Goal: Register for event/course

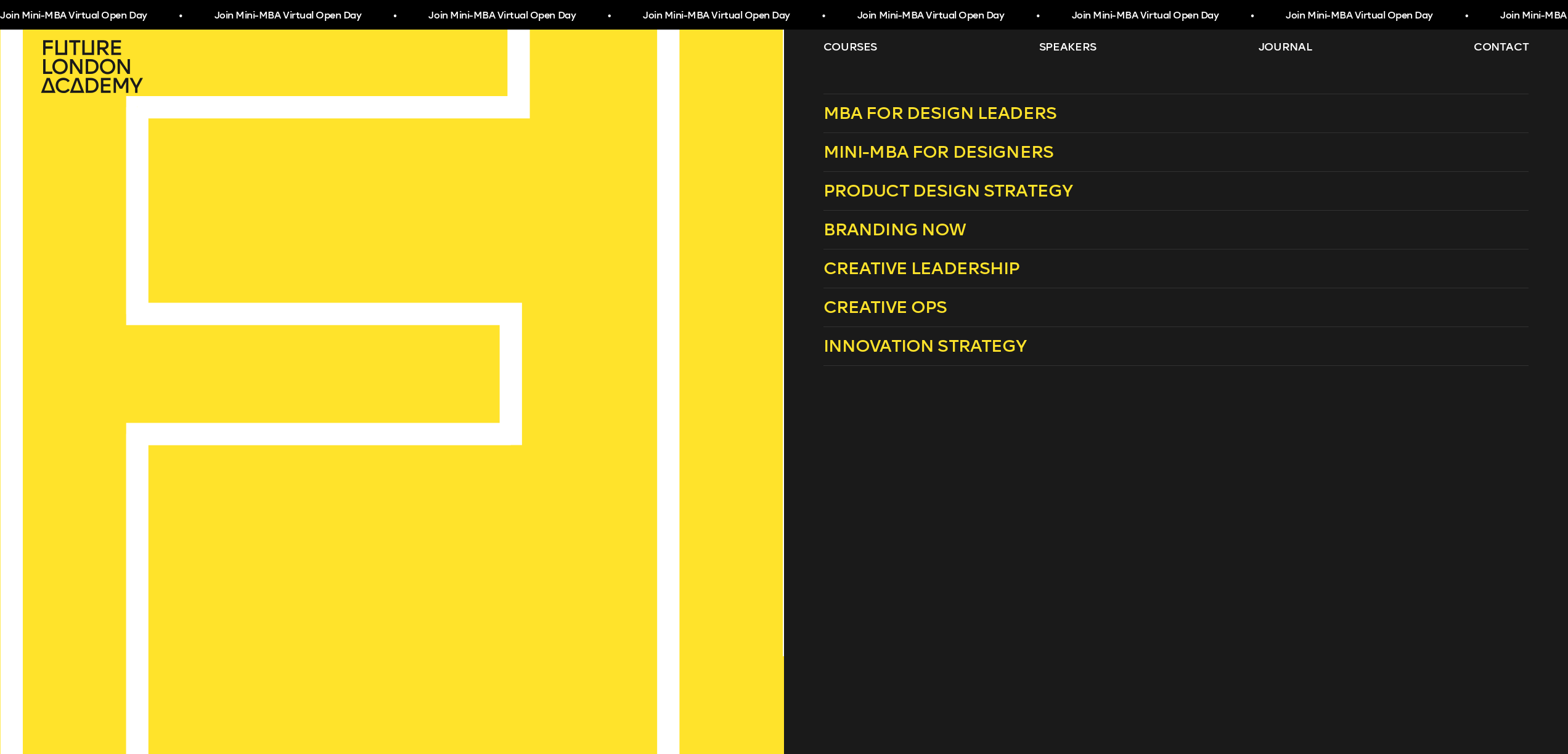
click at [820, 42] on div "courses speakers journal contact" at bounding box center [784, 66] width 1568 height 54
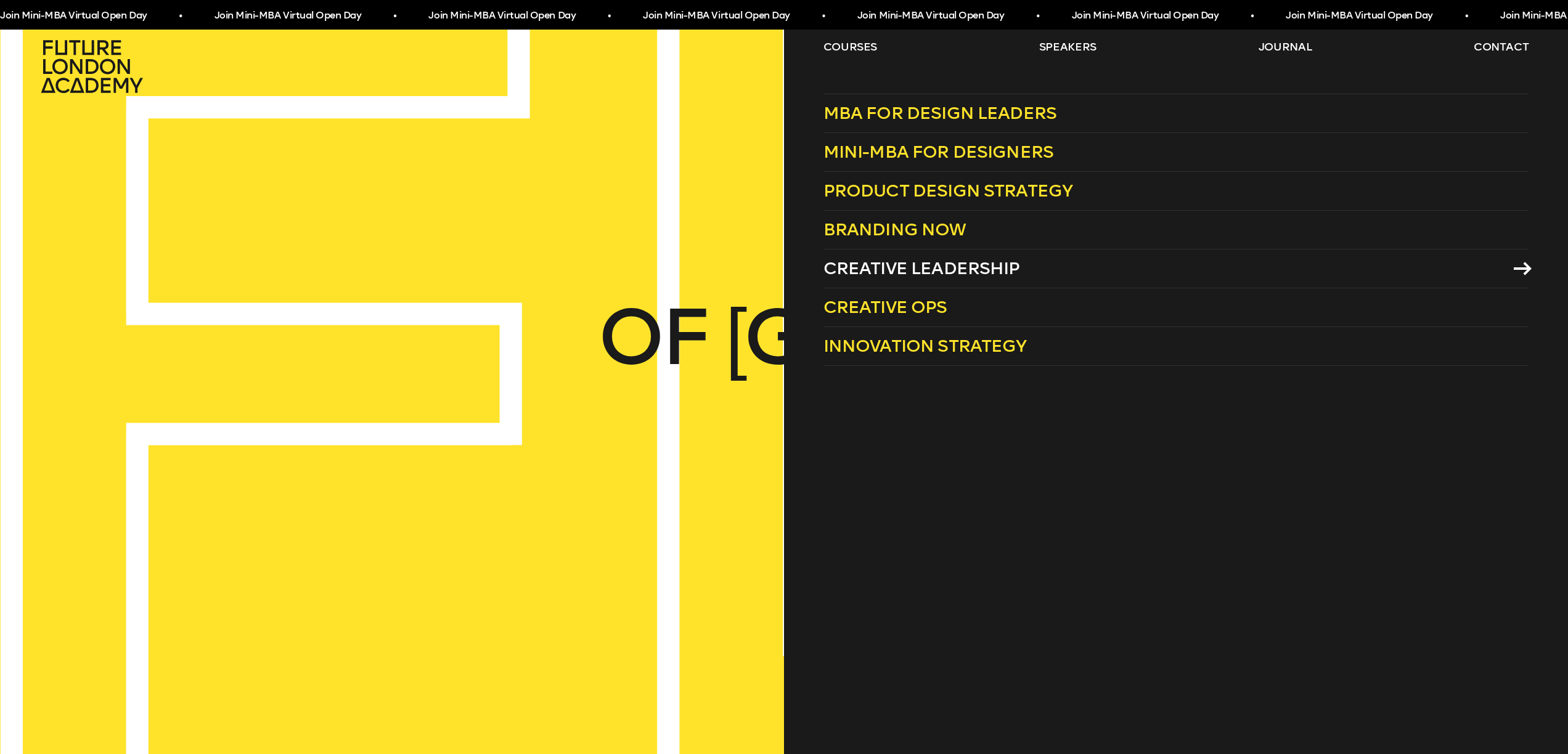
click at [865, 265] on span "Creative Leadership" at bounding box center [921, 269] width 196 height 20
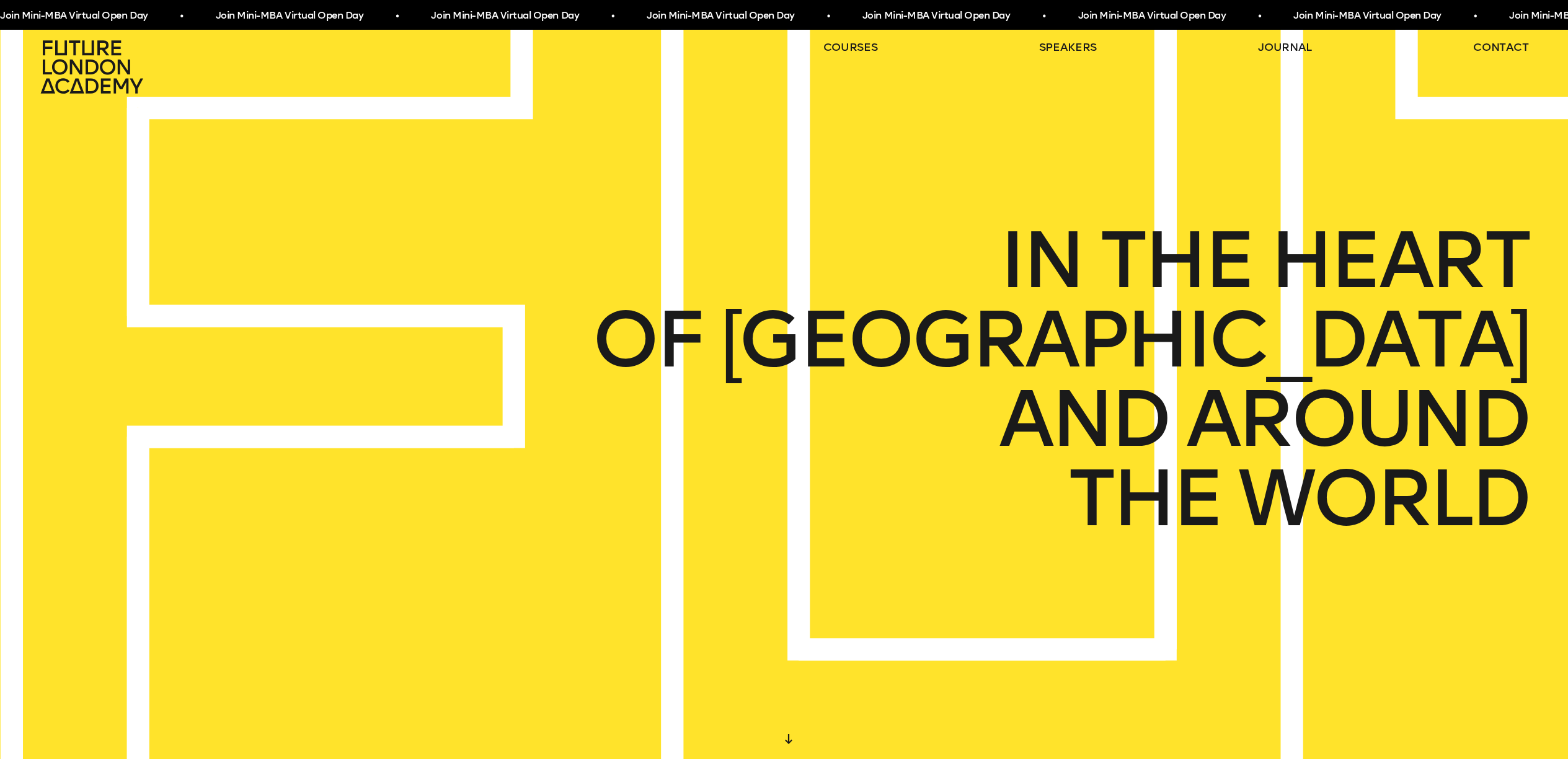
click at [866, 37] on header "courses speakers journal contact" at bounding box center [784, 47] width 1568 height 94
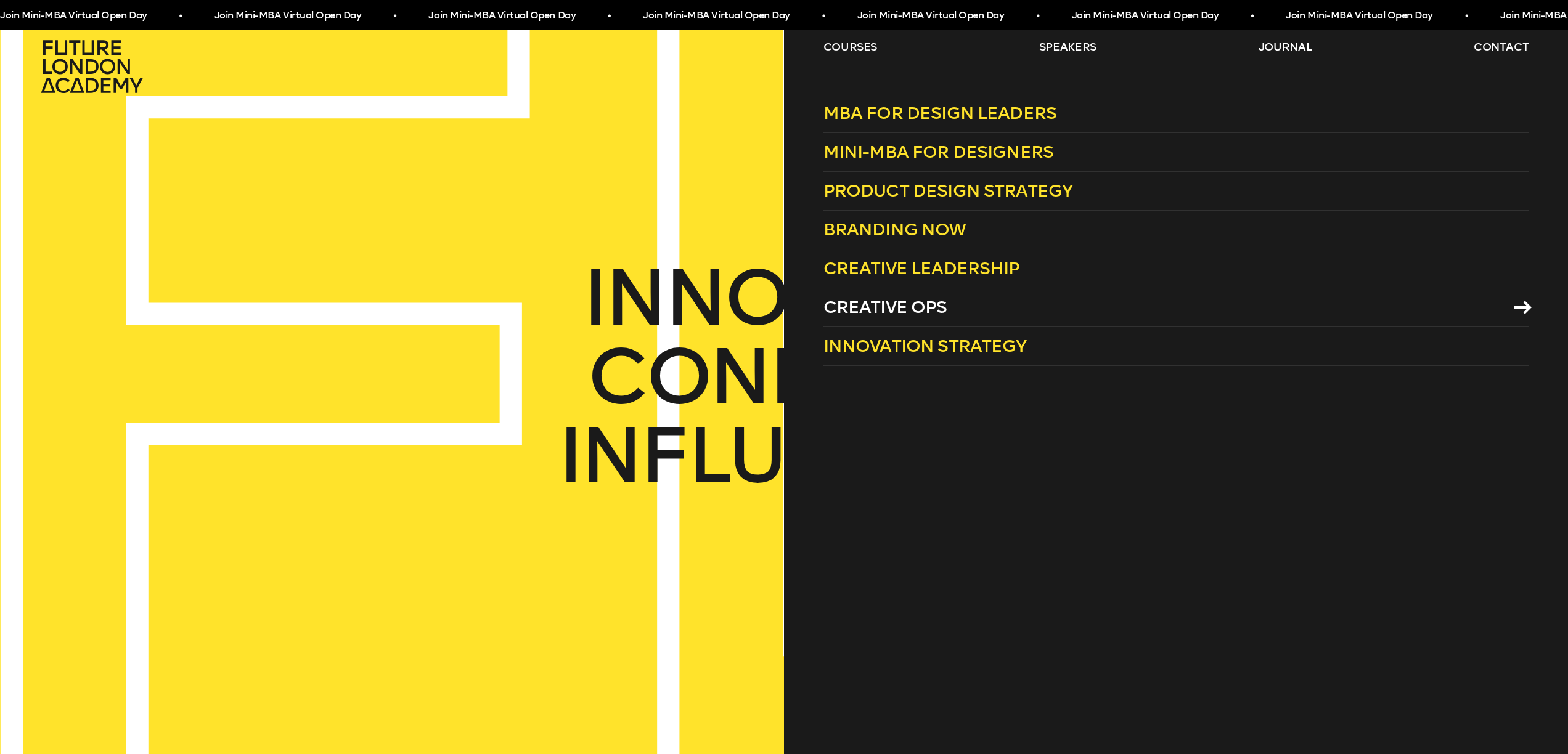
click at [874, 308] on span "Creative Ops" at bounding box center [886, 307] width 124 height 20
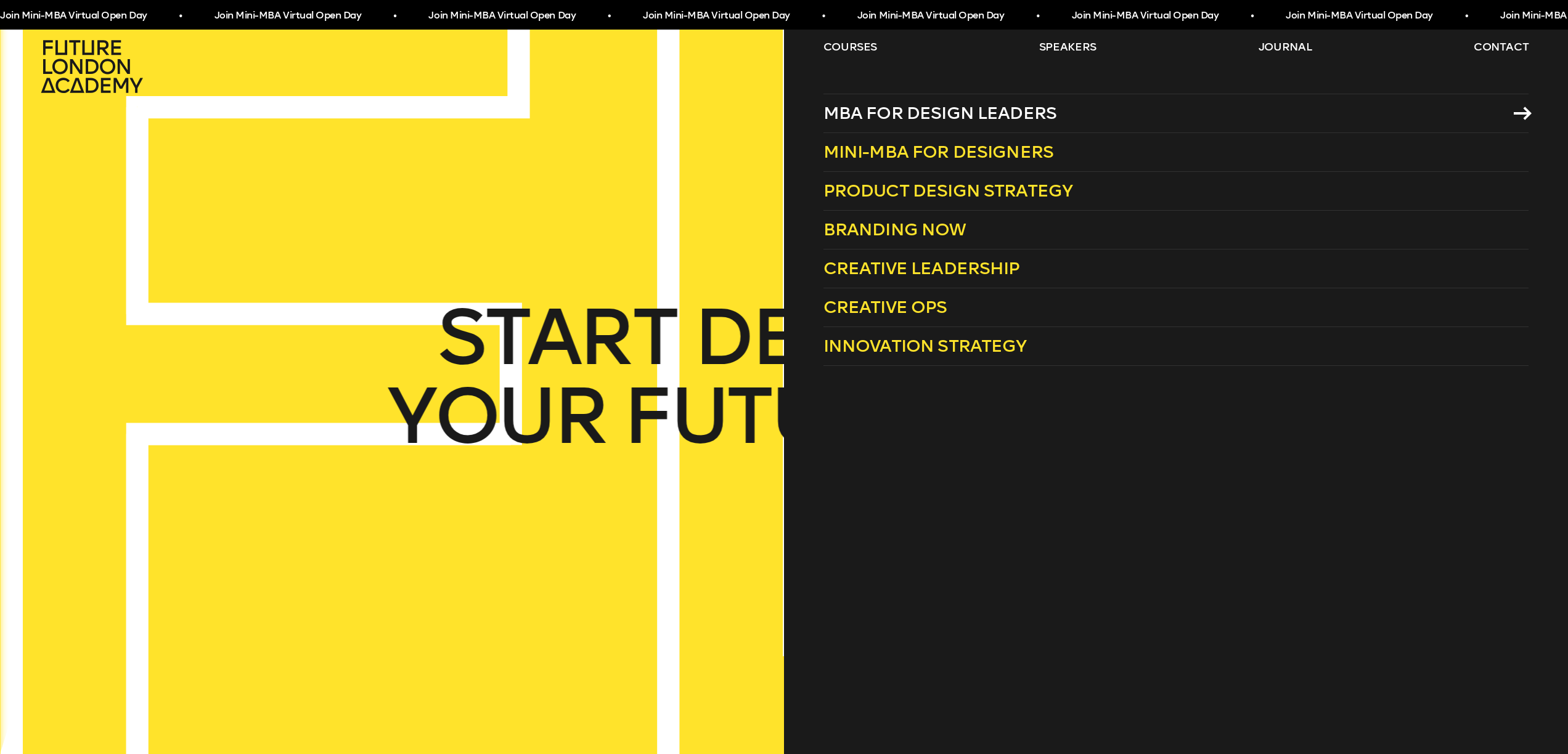
click at [848, 117] on span "MBA for Design Leaders" at bounding box center [940, 113] width 234 height 20
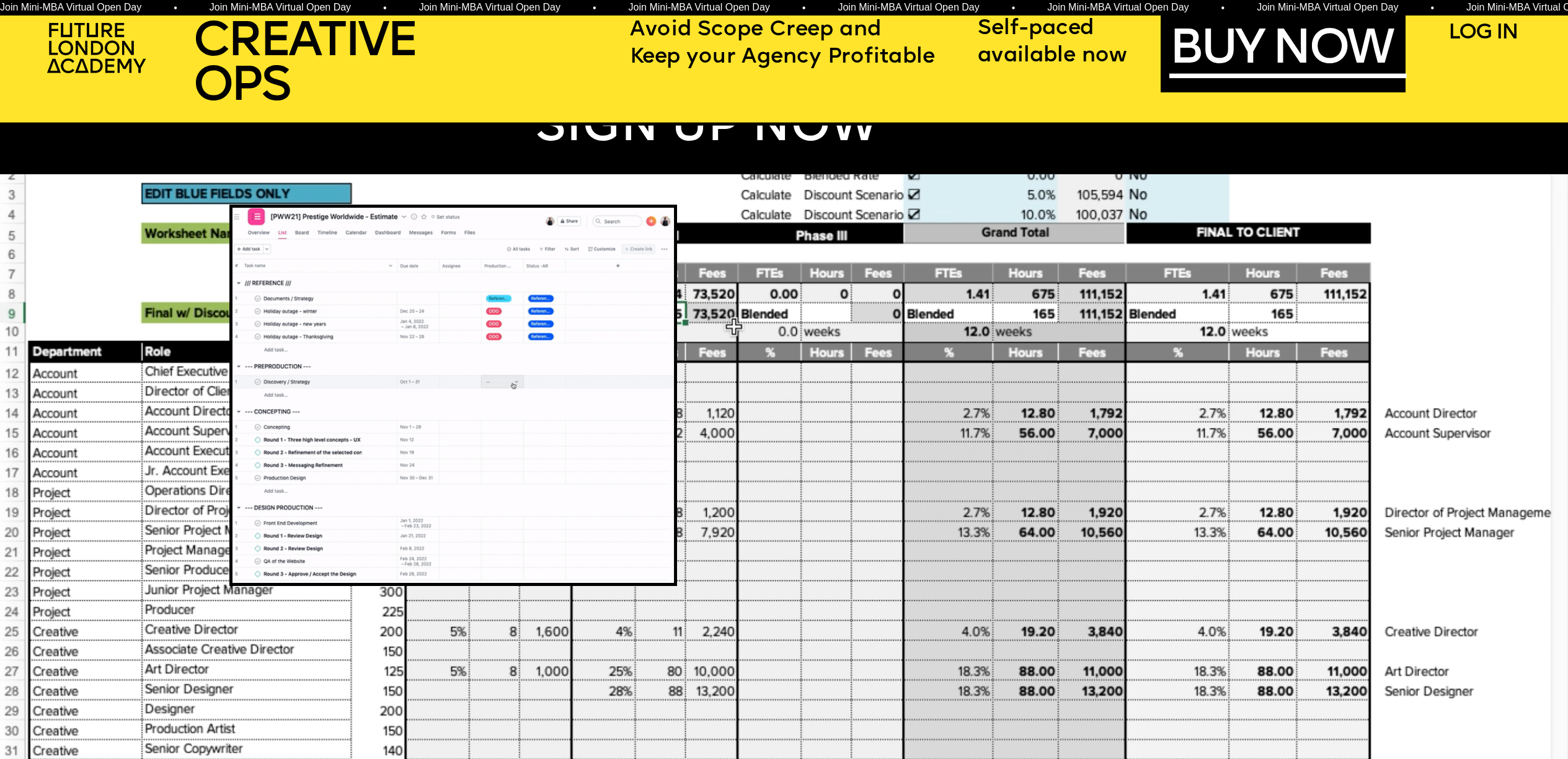
scroll to position [1551, 0]
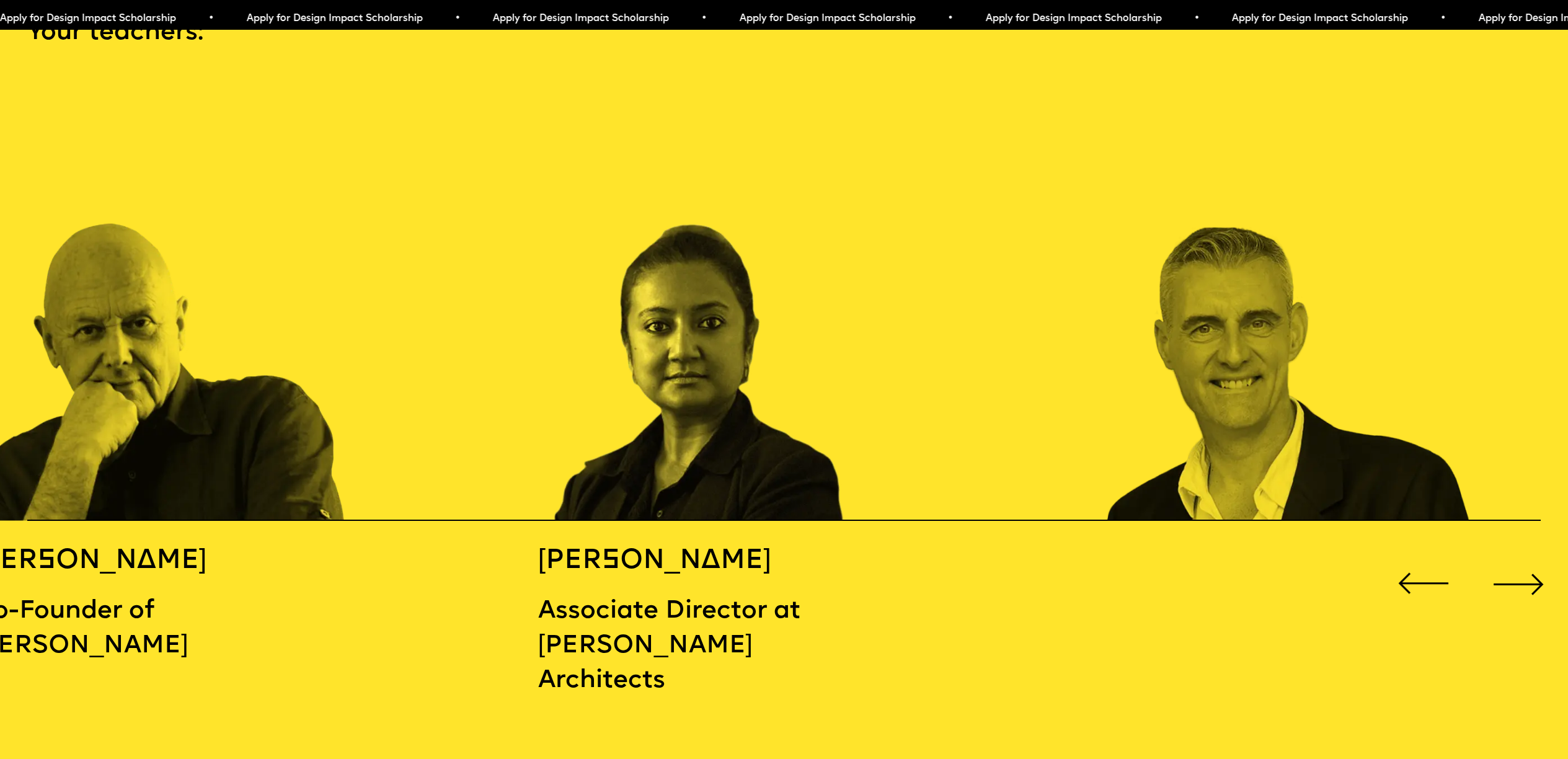
scroll to position [2298, 0]
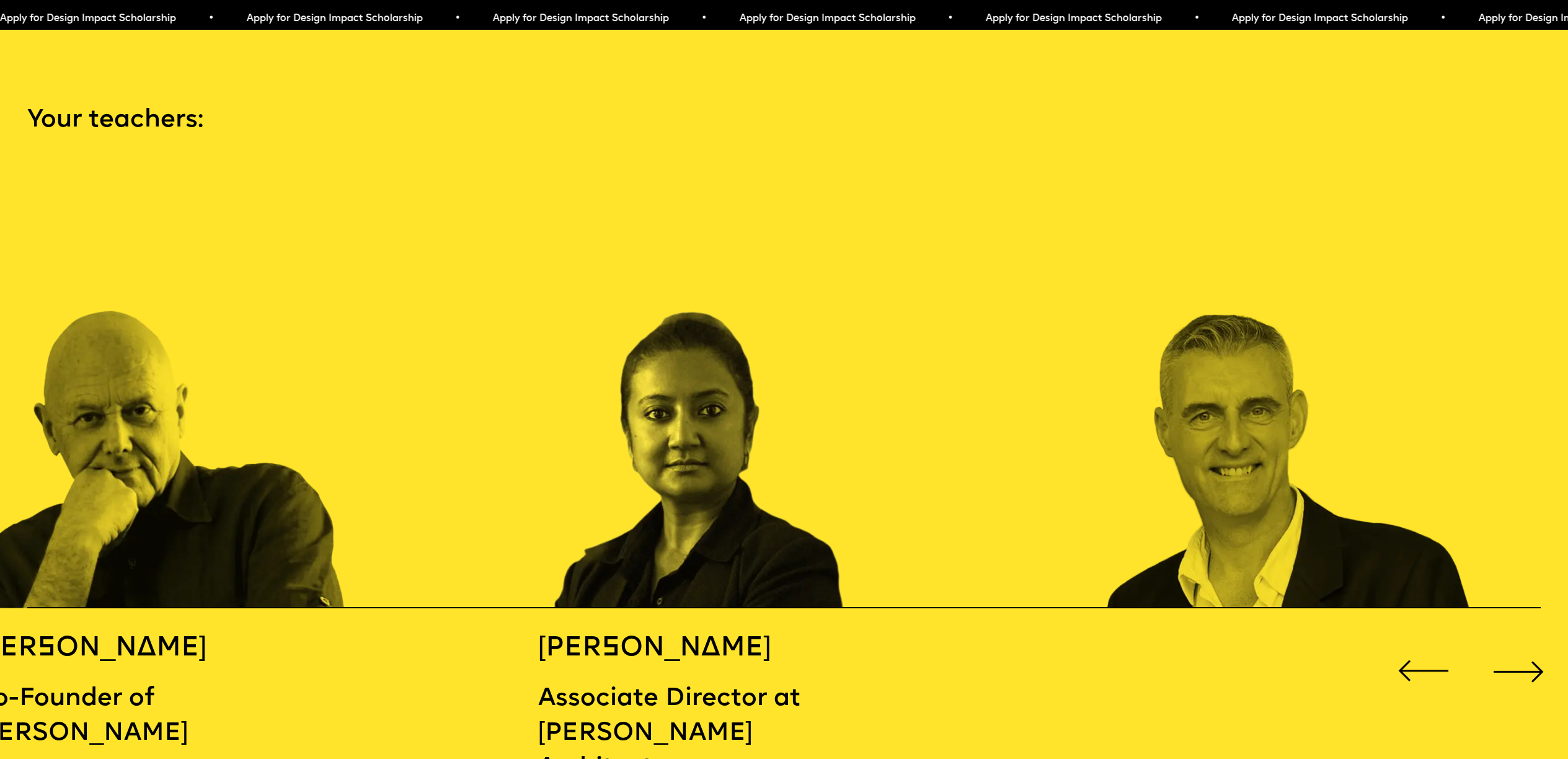
click at [1520, 650] on div "Next slide" at bounding box center [1518, 671] width 62 height 63
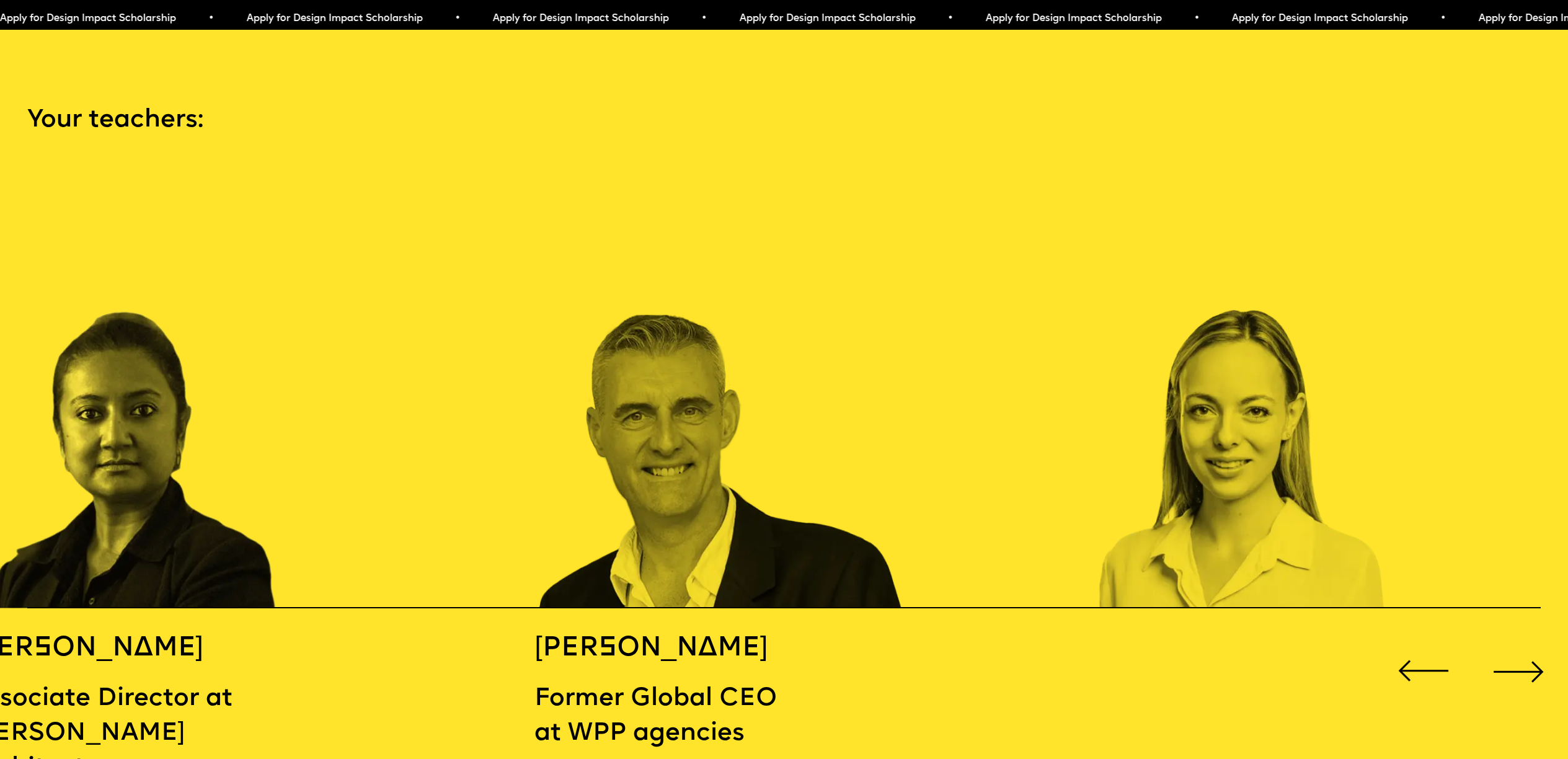
click at [1520, 650] on div "Next slide" at bounding box center [1518, 671] width 62 height 63
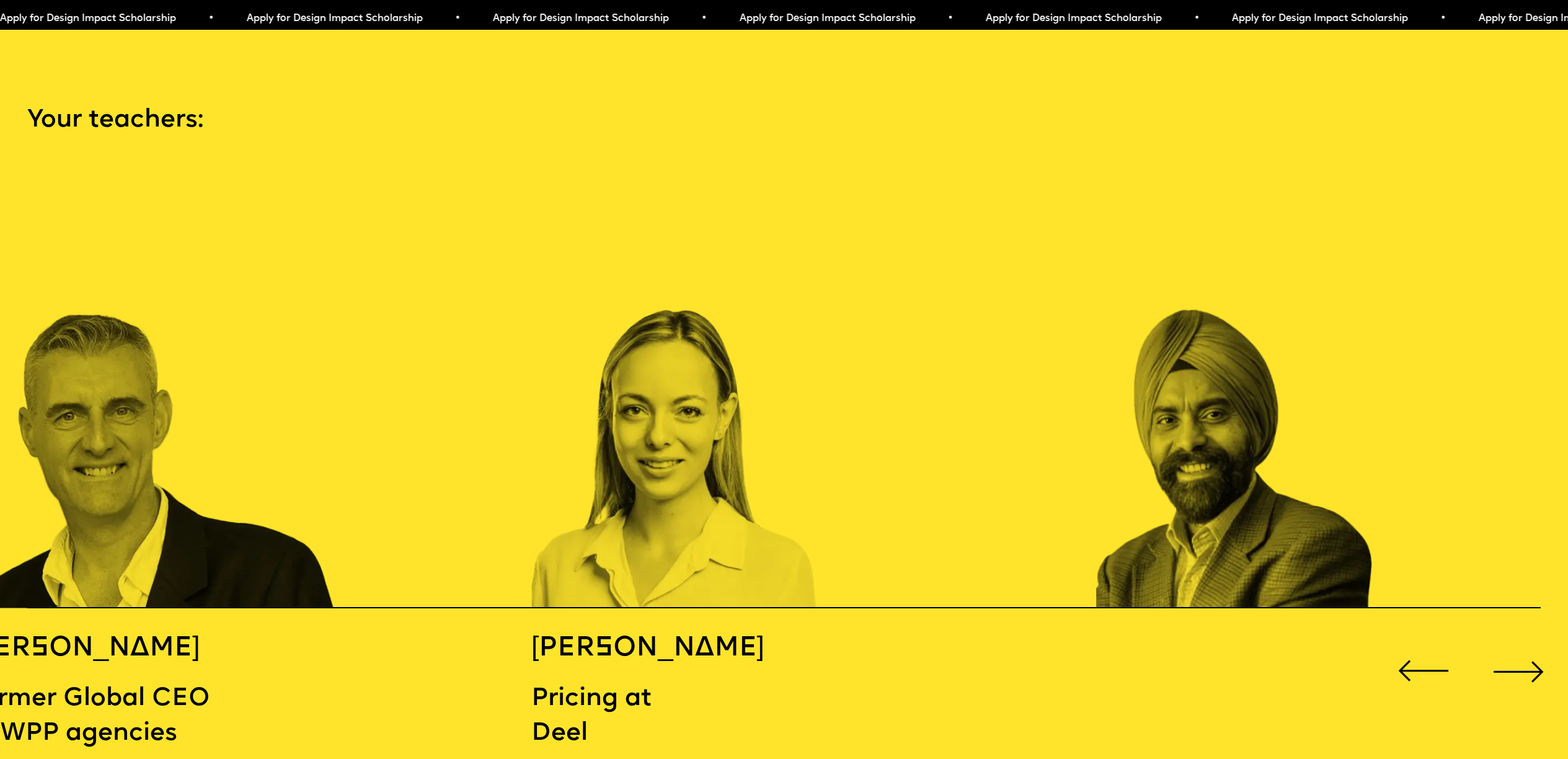
click at [1520, 650] on div "Next slide" at bounding box center [1518, 671] width 62 height 63
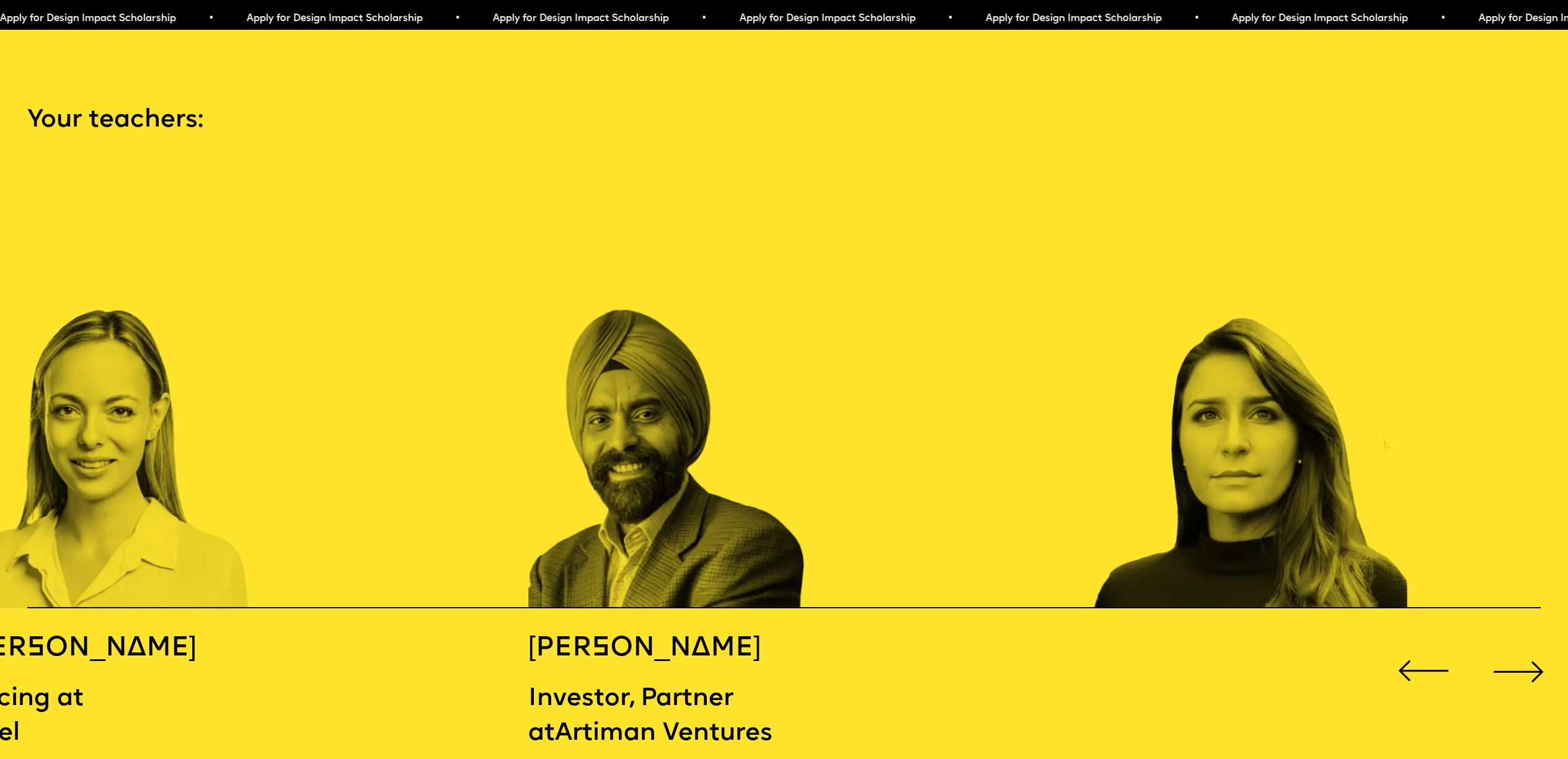
click at [1520, 650] on div "Next slide" at bounding box center [1518, 671] width 62 height 63
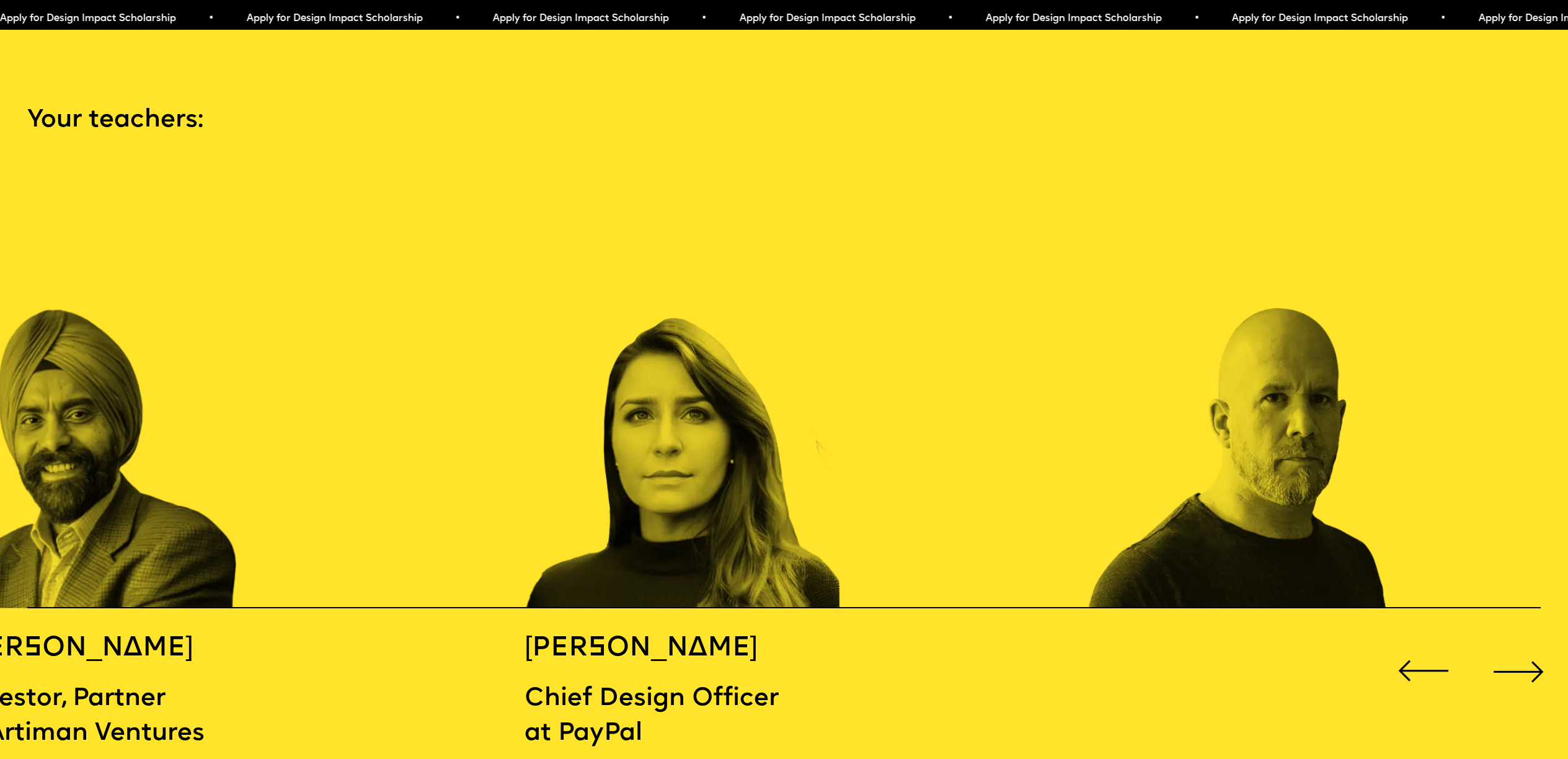
click at [1520, 650] on div "Next slide" at bounding box center [1518, 671] width 62 height 63
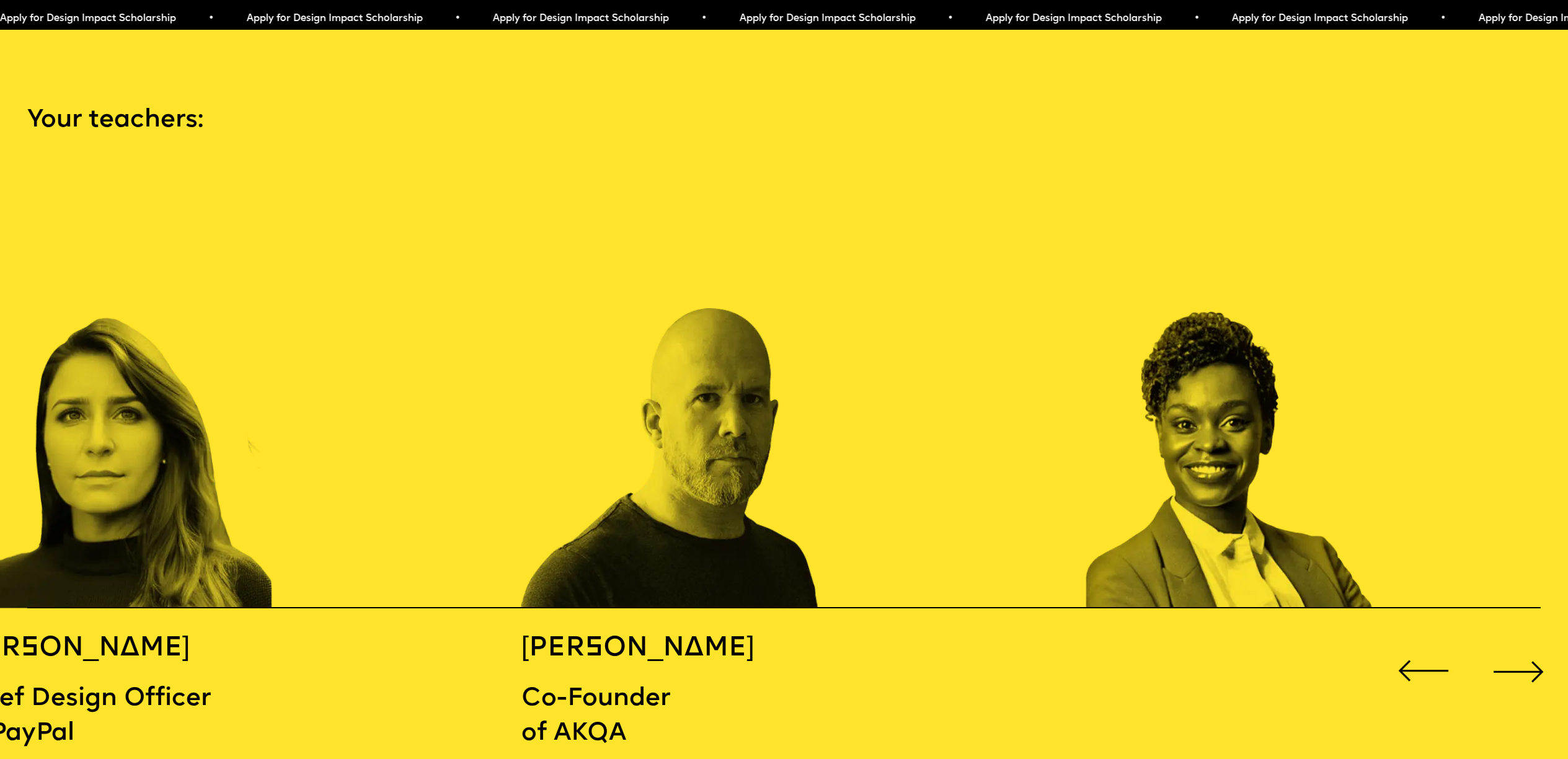
click at [1520, 650] on div "Next slide" at bounding box center [1518, 671] width 62 height 63
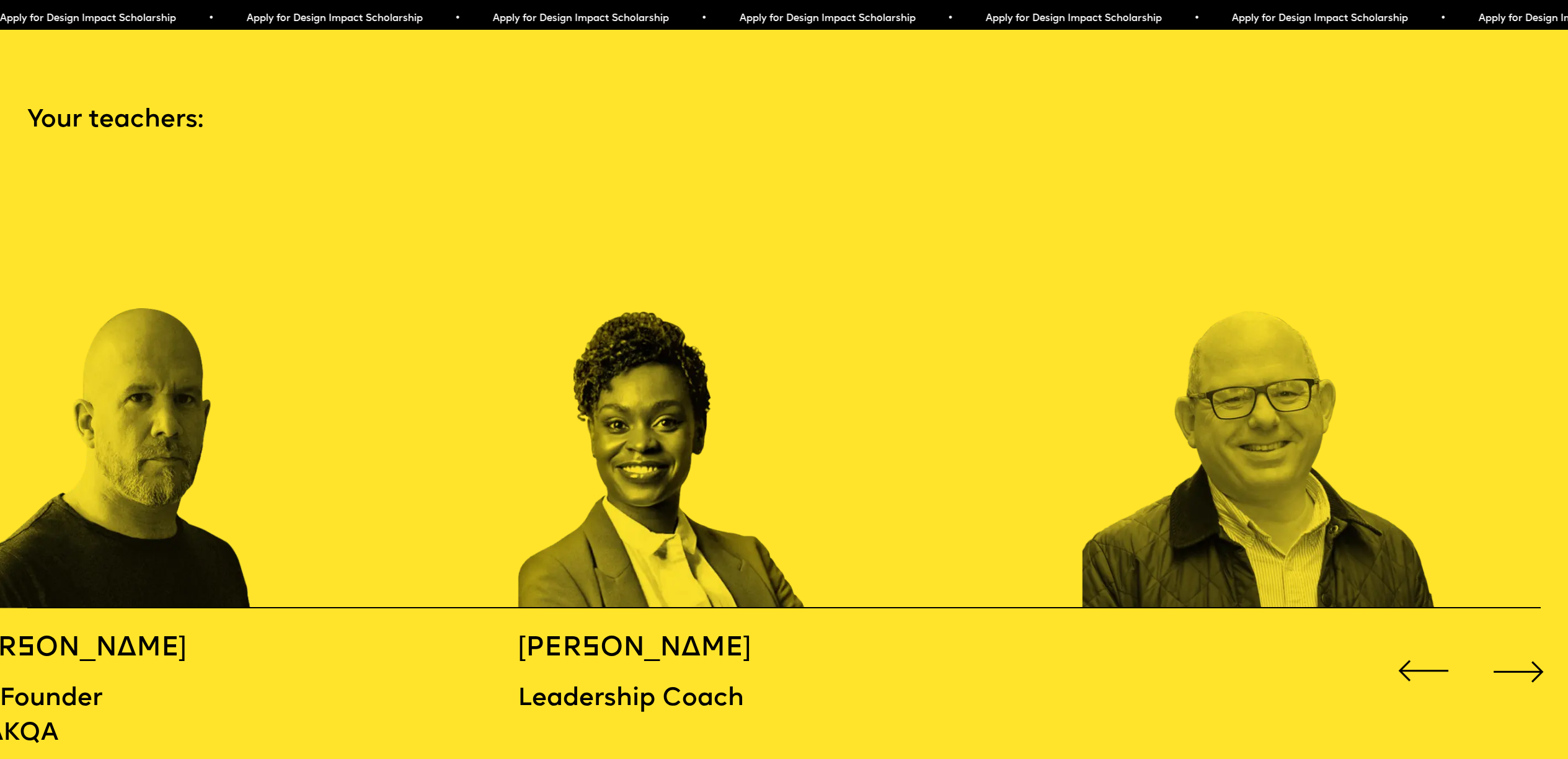
click at [1520, 650] on div "Next slide" at bounding box center [1518, 671] width 62 height 63
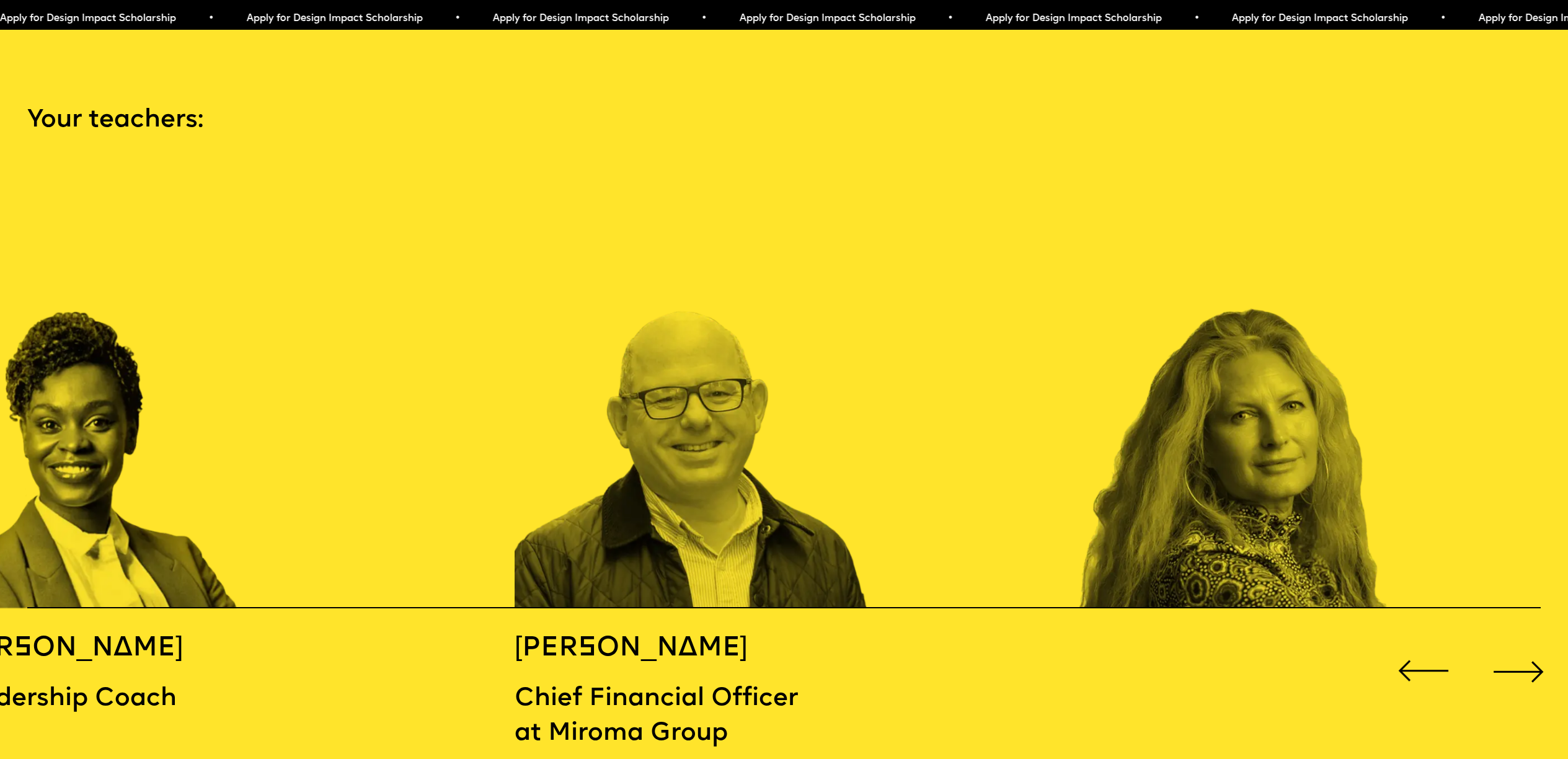
click at [1520, 650] on div "Next slide" at bounding box center [1518, 671] width 62 height 63
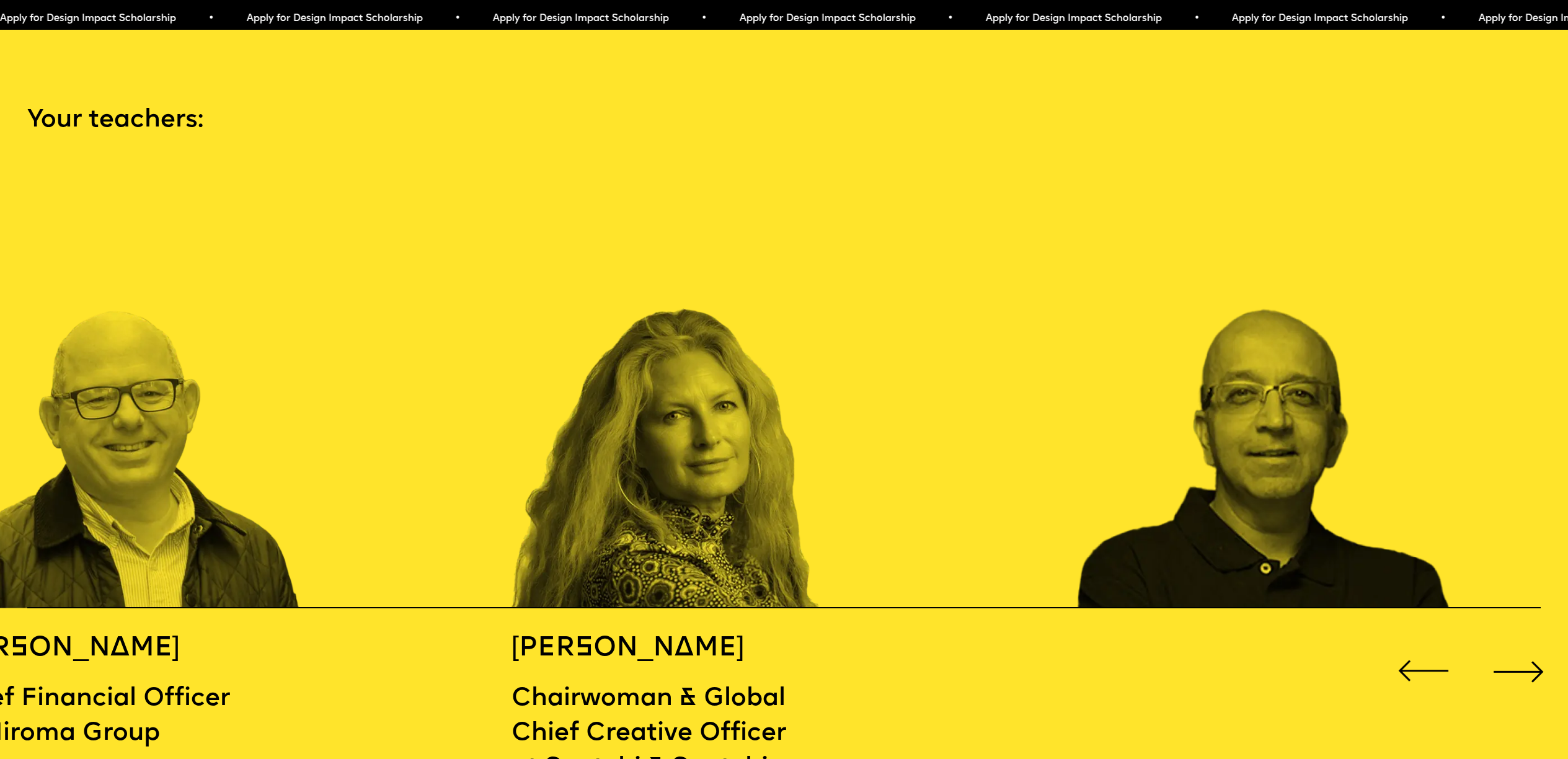
click at [1520, 650] on div "Next slide" at bounding box center [1518, 671] width 62 height 63
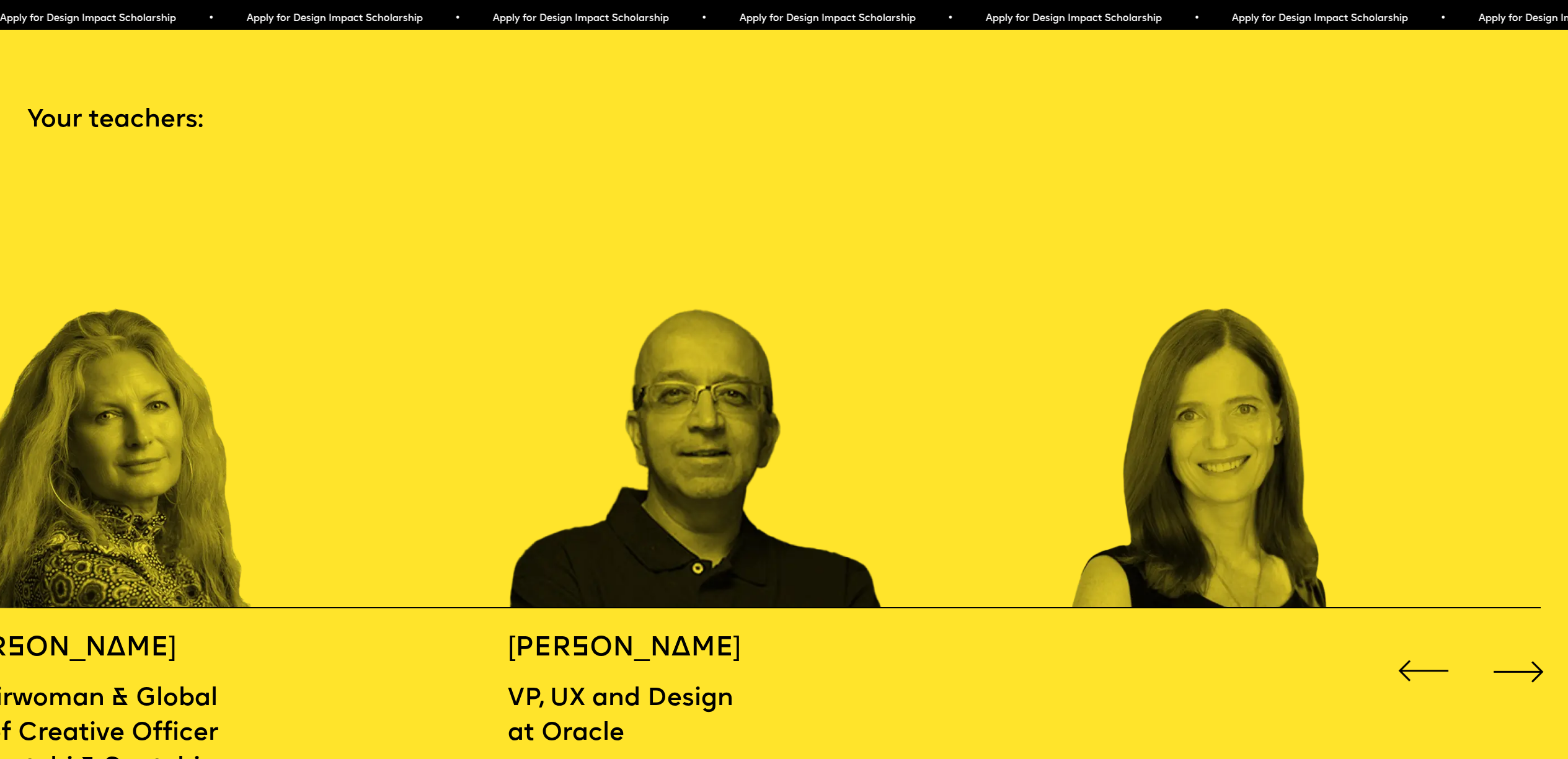
click at [1520, 650] on div "Next slide" at bounding box center [1518, 671] width 62 height 63
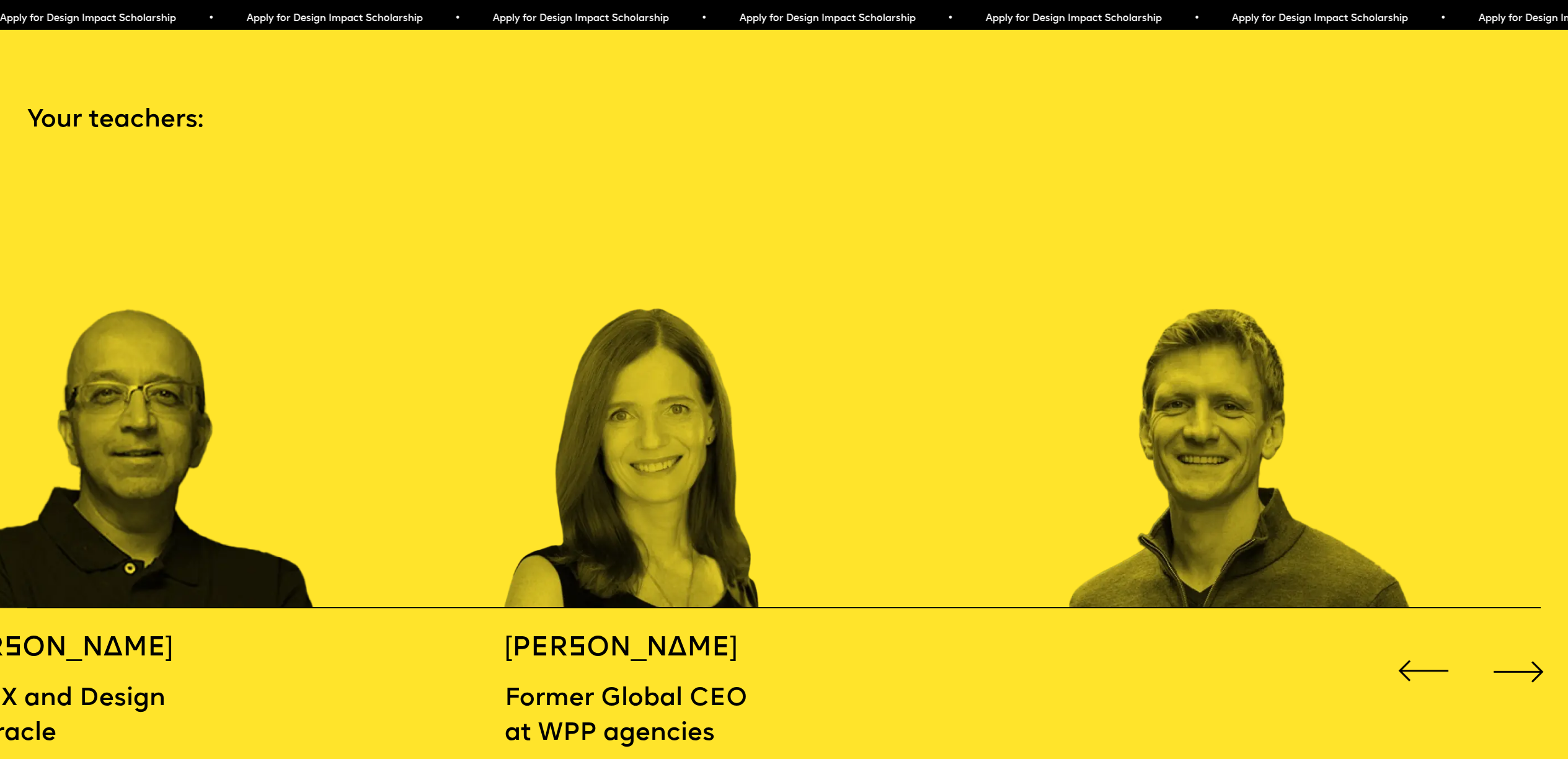
click at [1520, 650] on div "Next slide" at bounding box center [1518, 671] width 62 height 63
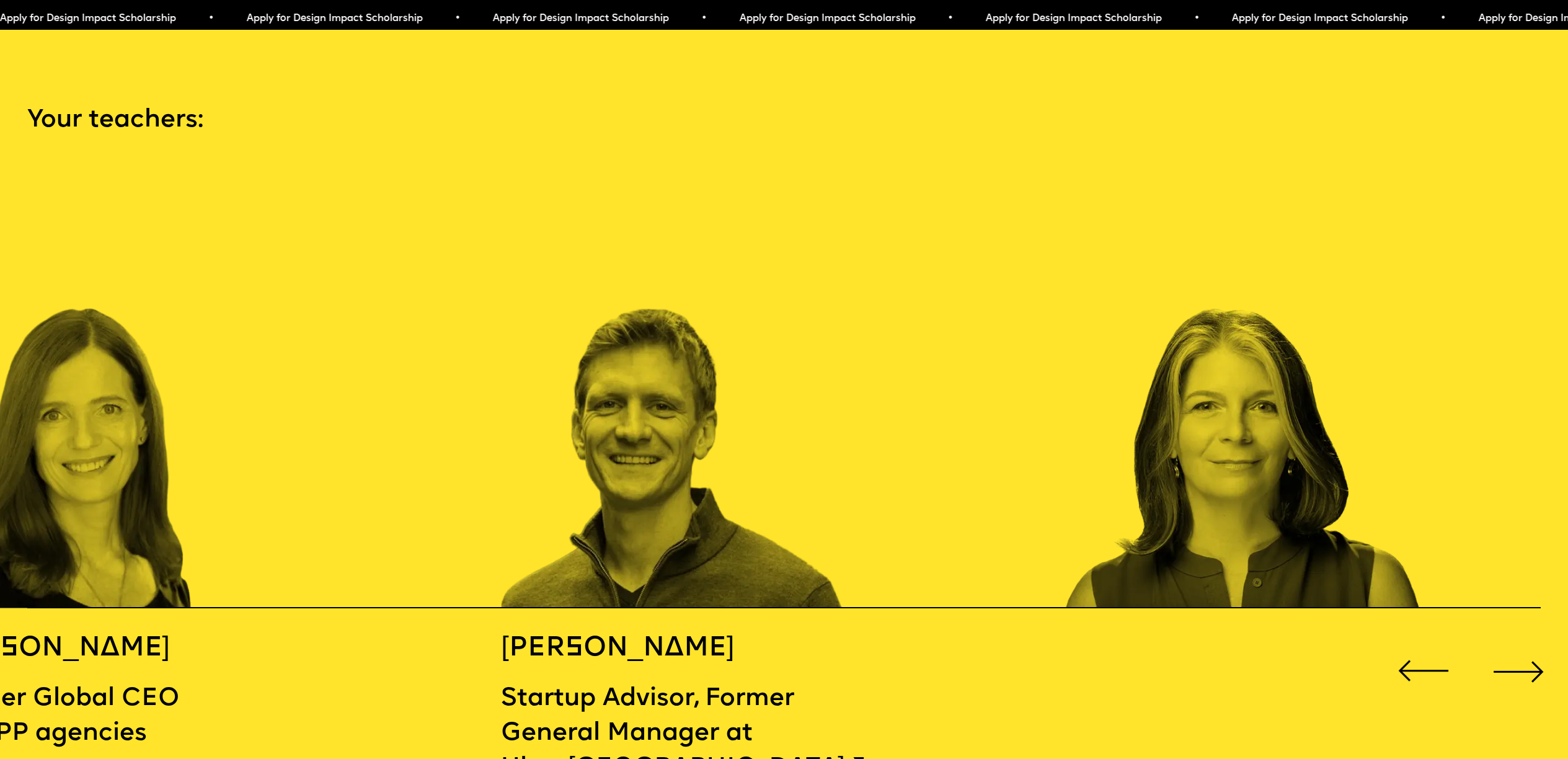
click at [1520, 650] on div "Next slide" at bounding box center [1518, 671] width 62 height 63
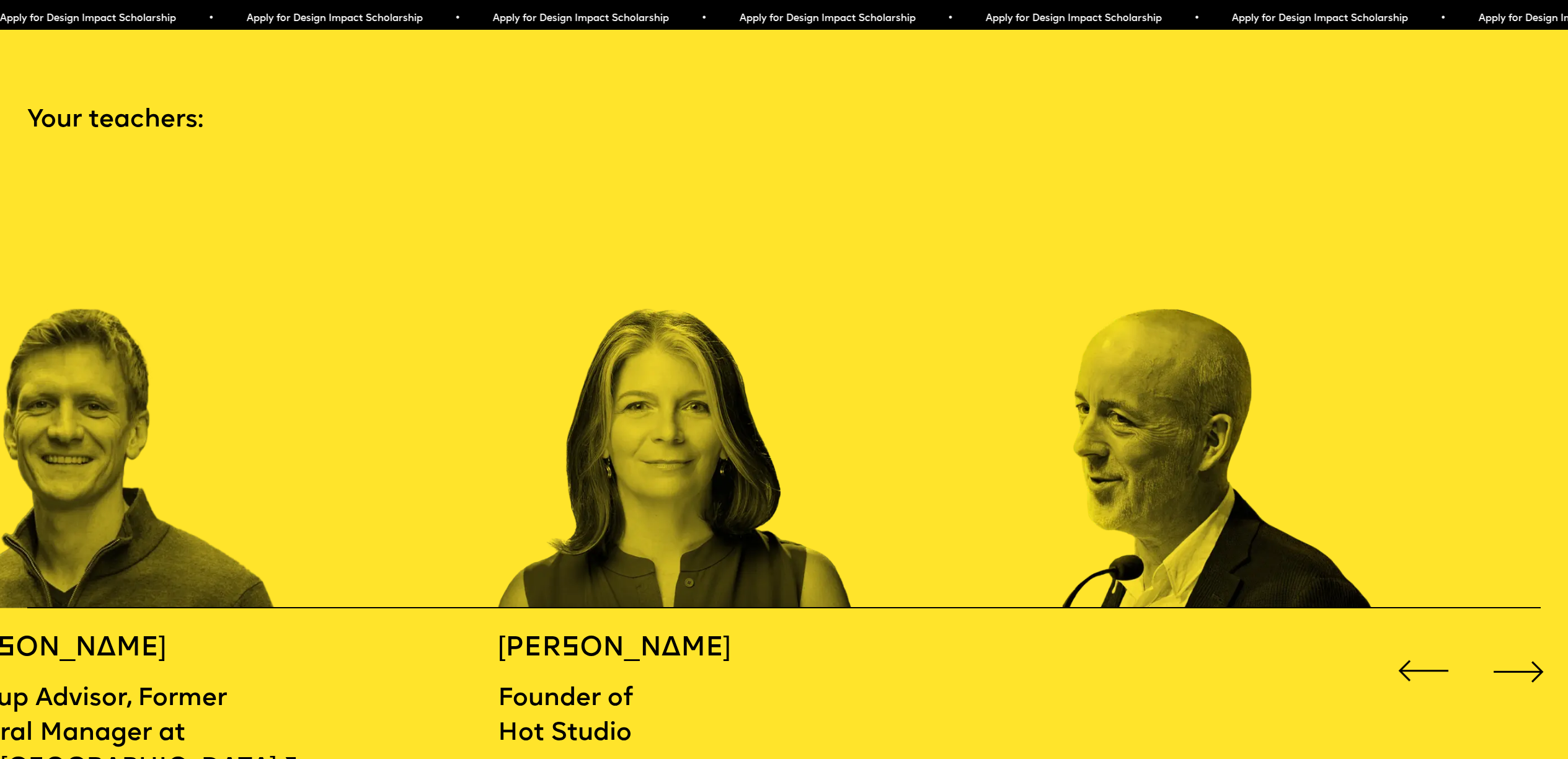
click at [1520, 650] on div "Next slide" at bounding box center [1518, 671] width 62 height 63
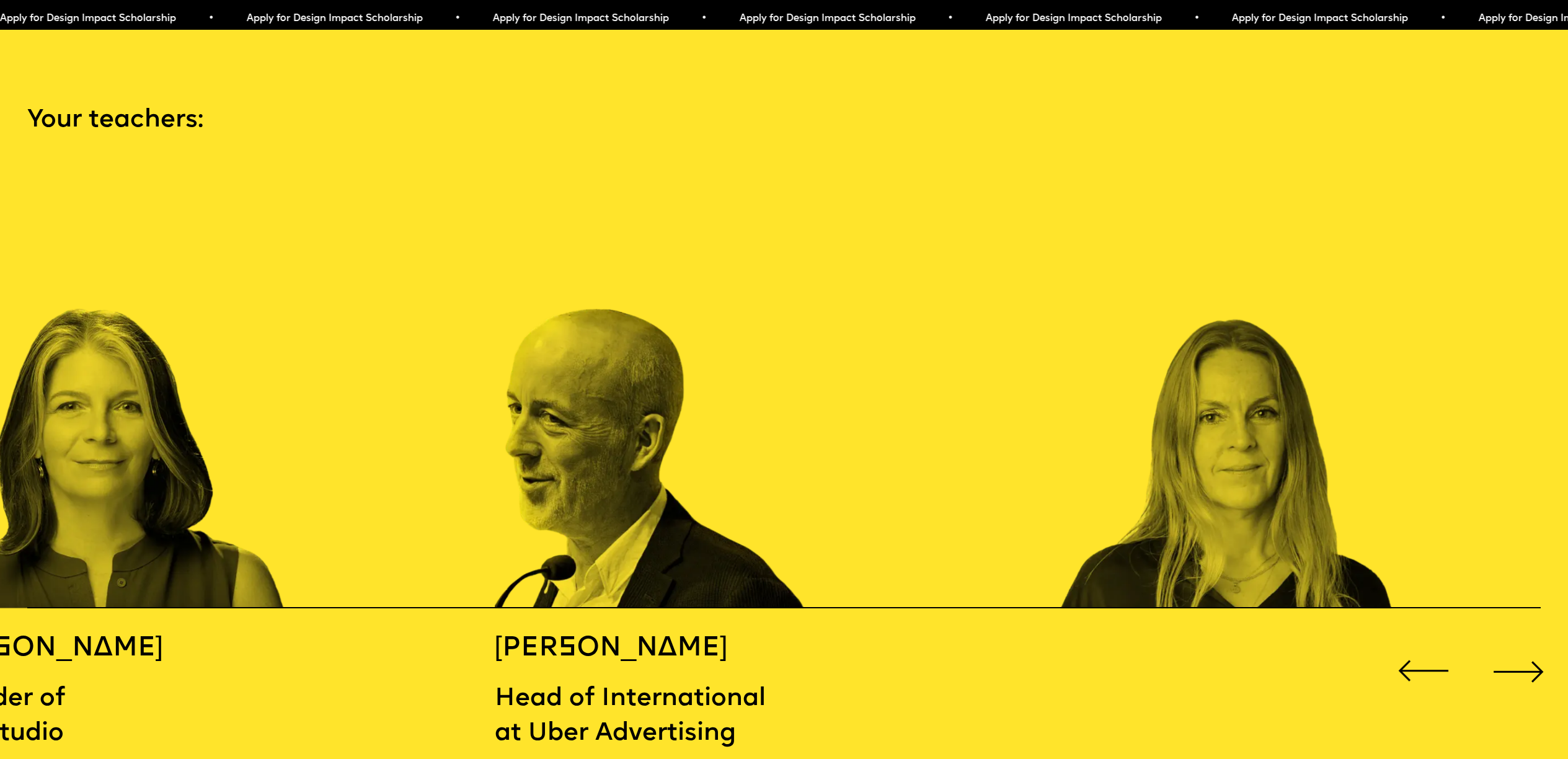
click at [1520, 650] on div "Next slide" at bounding box center [1518, 671] width 62 height 63
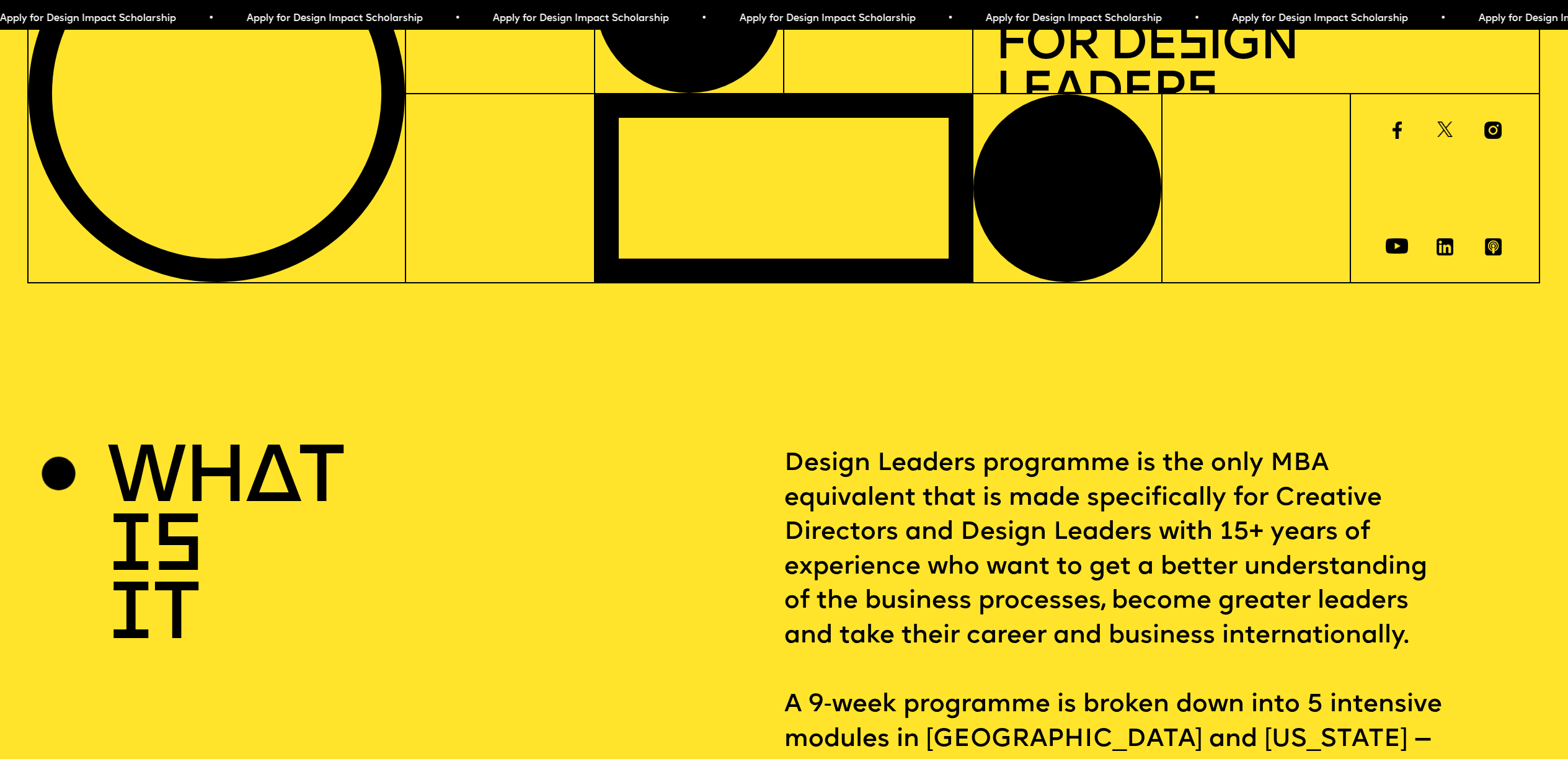
scroll to position [783, 0]
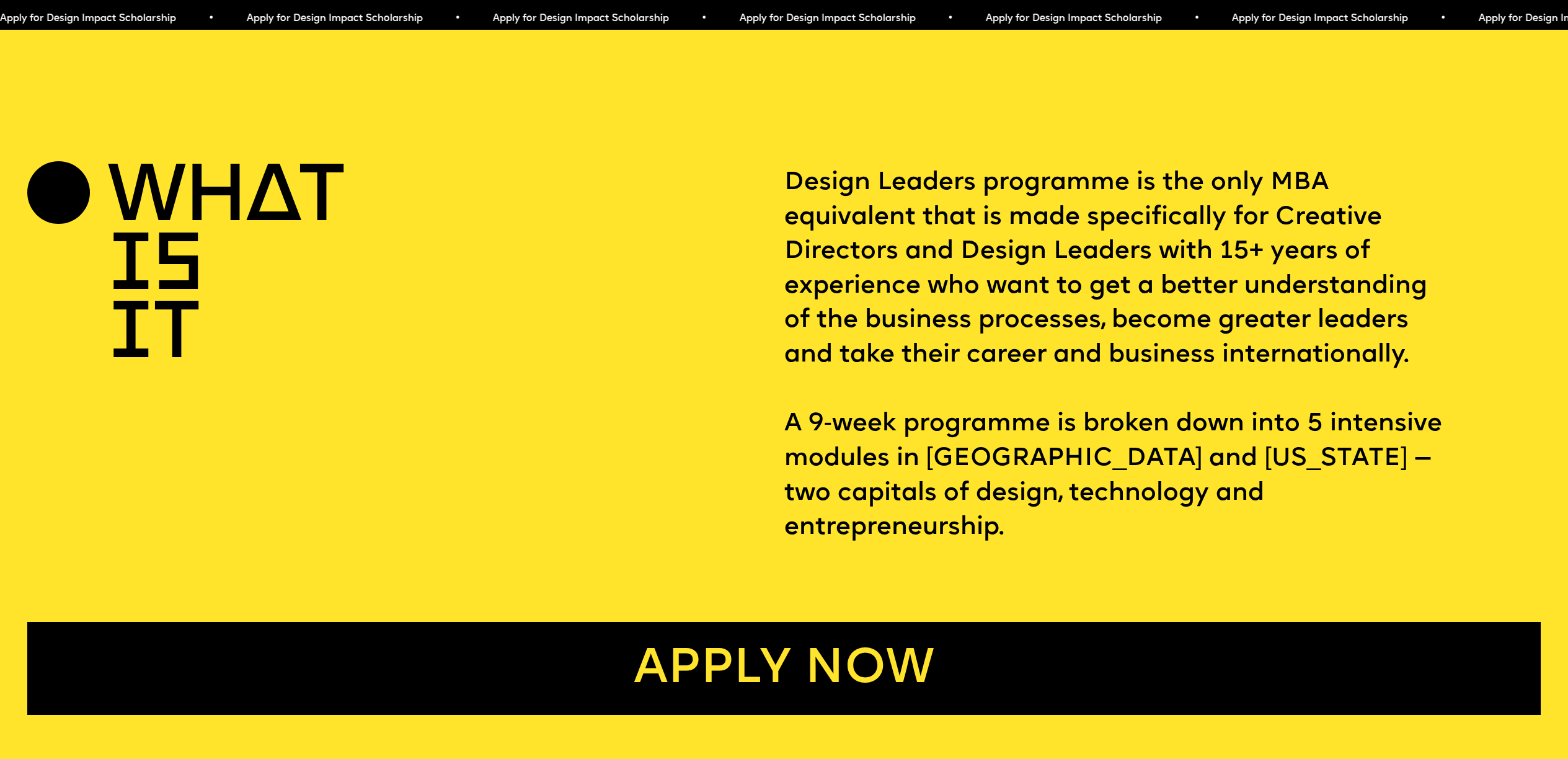
click at [818, 646] on link "Apply now" at bounding box center [784, 669] width 1513 height 94
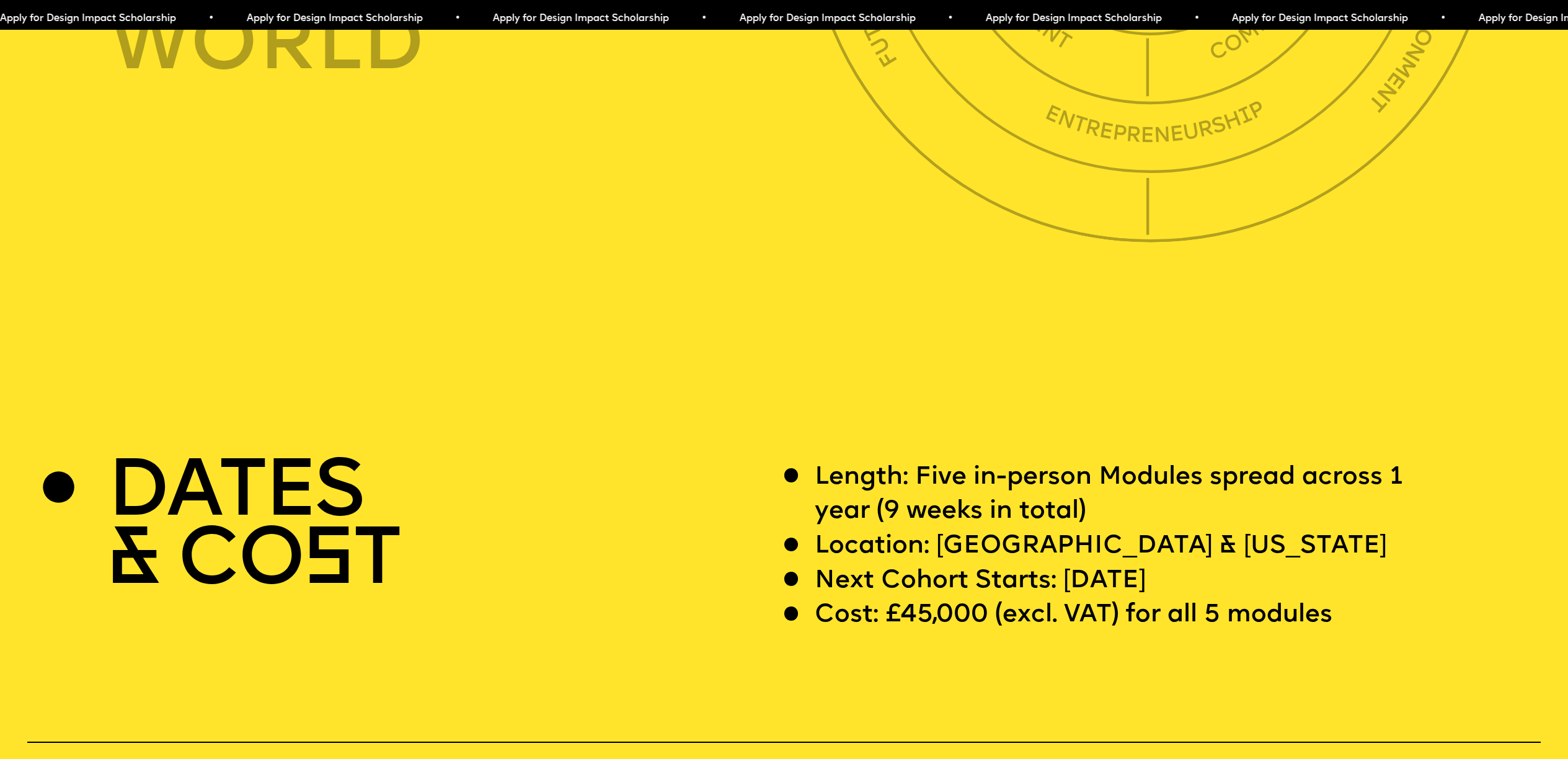
scroll to position [6116, 0]
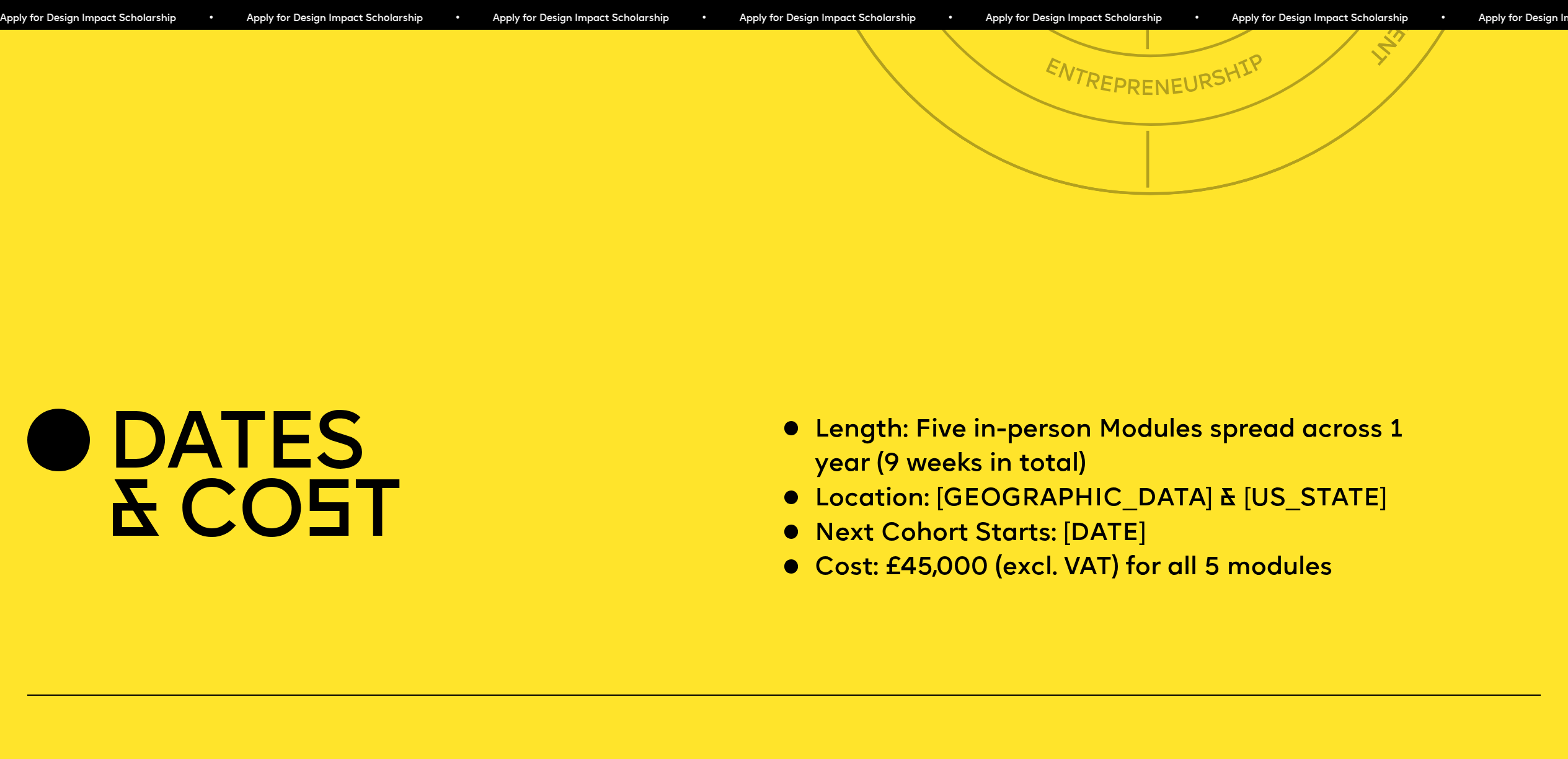
click at [768, 551] on div "DATES & CO S T" at bounding box center [405, 500] width 757 height 173
